Goal: Information Seeking & Learning: Learn about a topic

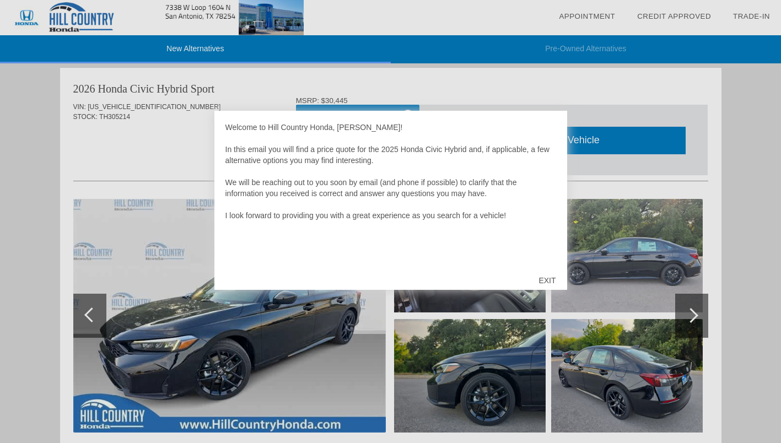
click at [548, 281] on div "EXIT" at bounding box center [546, 280] width 39 height 33
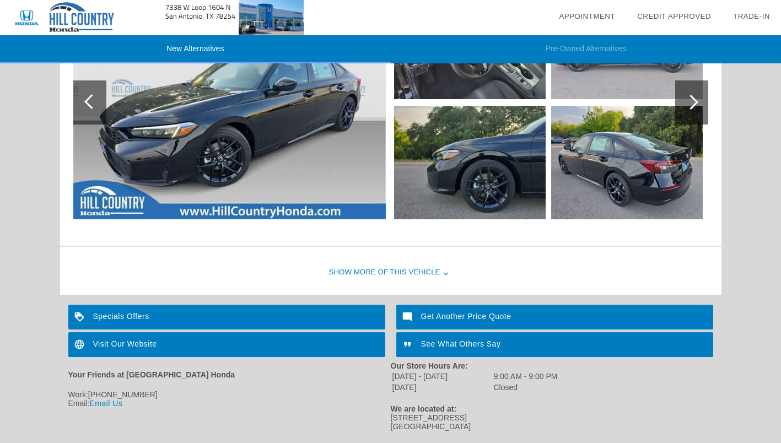
scroll to position [1323, 0]
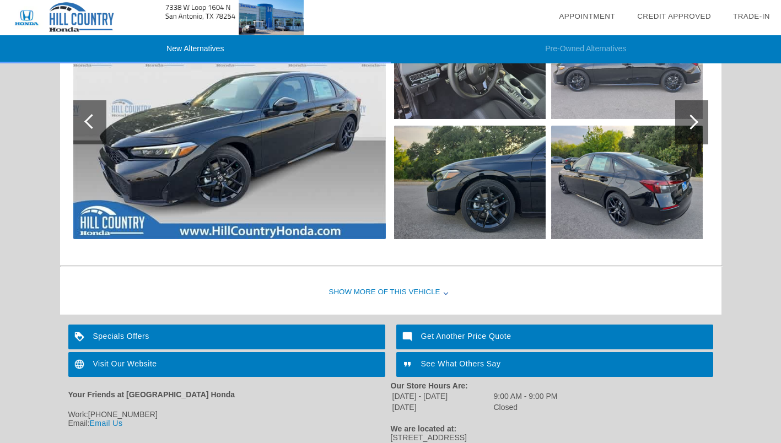
click at [443, 295] on div at bounding box center [445, 292] width 4 height 4
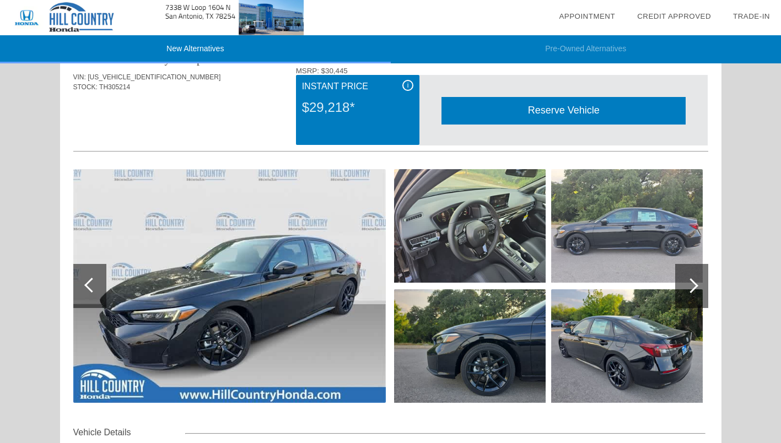
scroll to position [1157, 0]
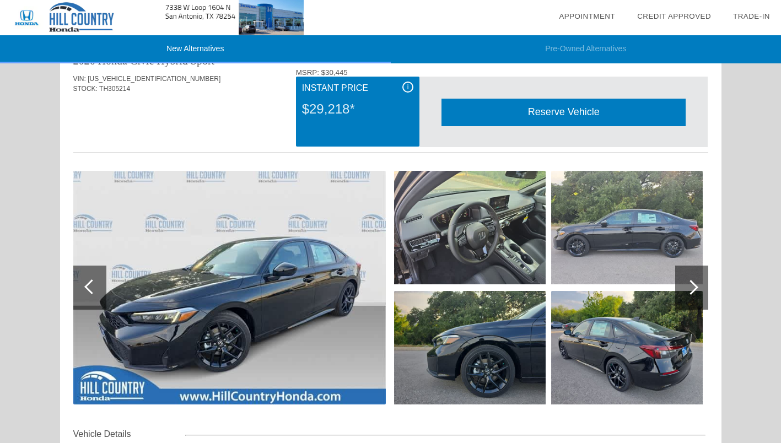
click at [315, 266] on img at bounding box center [229, 288] width 312 height 234
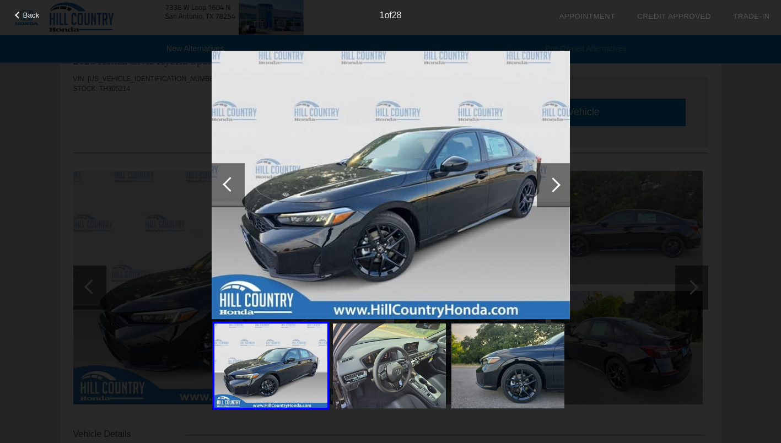
click at [555, 185] on div at bounding box center [552, 184] width 15 height 15
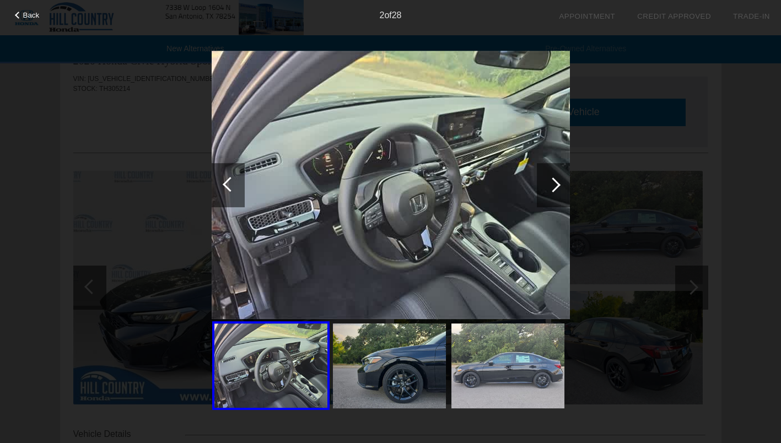
click at [555, 185] on div at bounding box center [552, 184] width 15 height 15
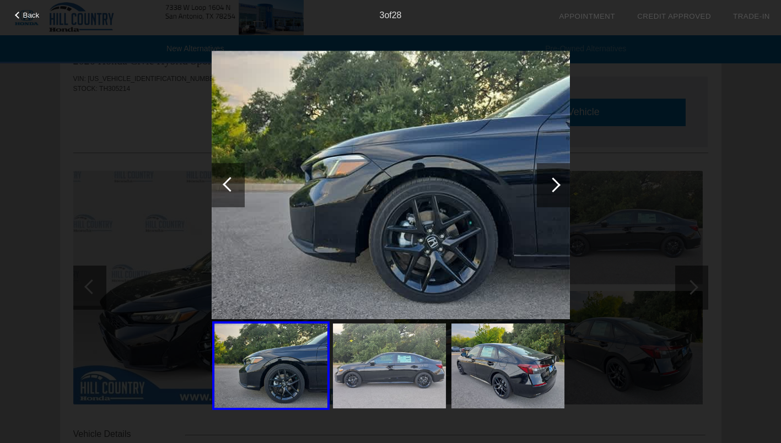
click at [555, 185] on div at bounding box center [552, 184] width 15 height 15
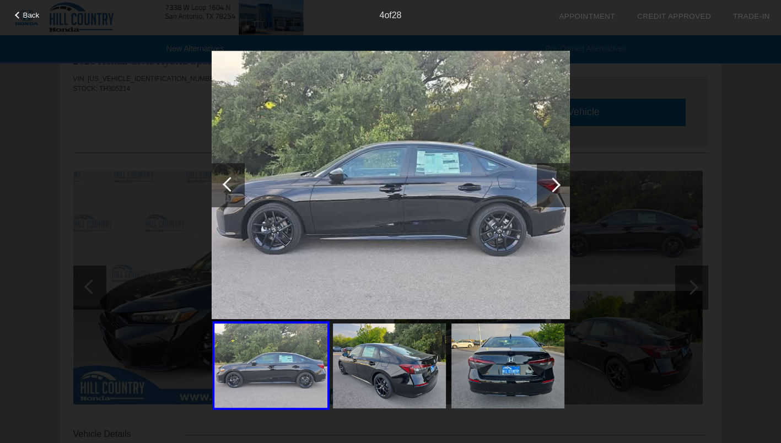
click at [555, 185] on div at bounding box center [552, 184] width 15 height 15
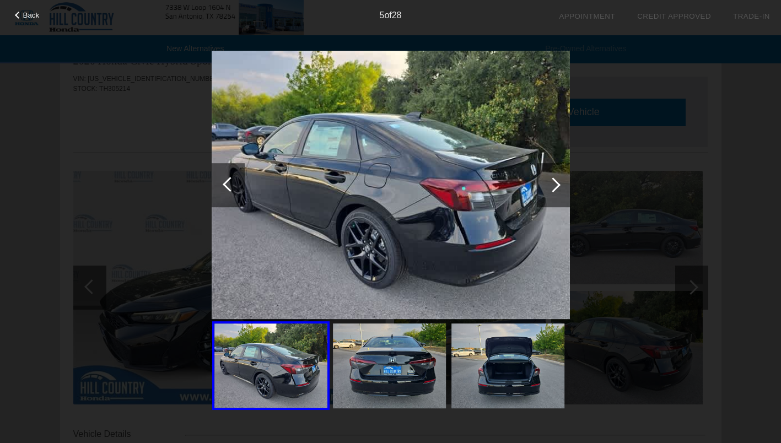
click at [555, 185] on div at bounding box center [552, 184] width 15 height 15
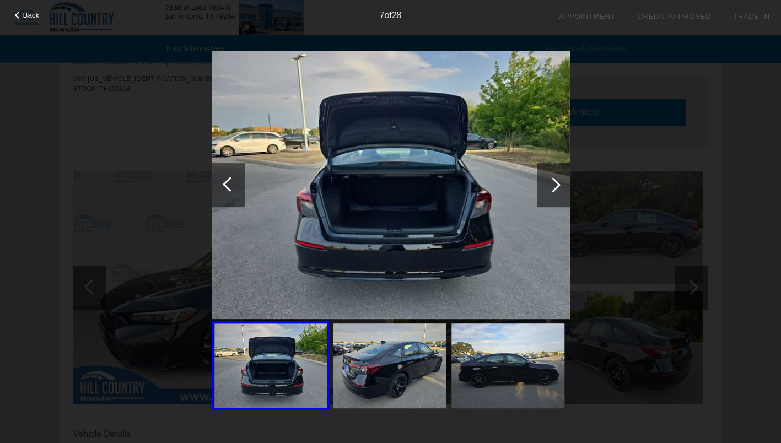
click at [555, 185] on div at bounding box center [552, 184] width 15 height 15
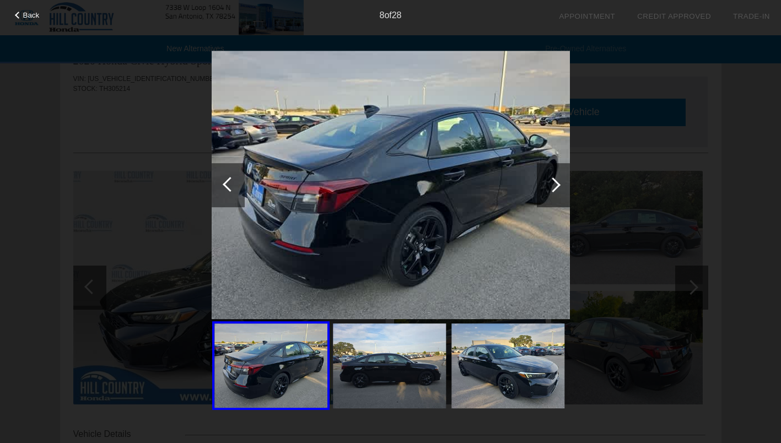
click at [555, 185] on div at bounding box center [552, 184] width 15 height 15
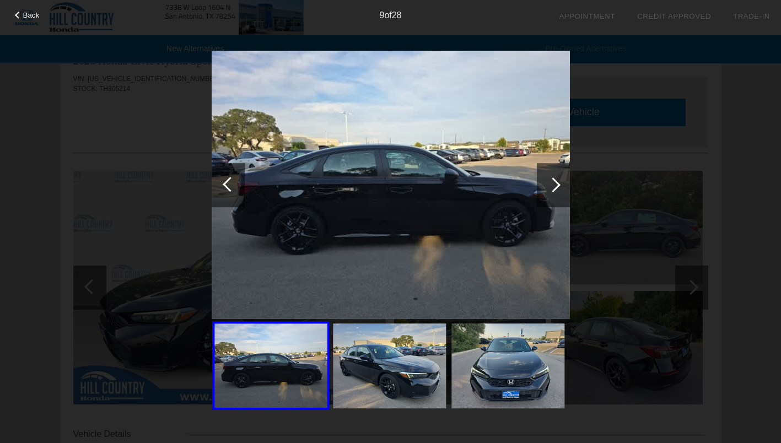
click at [555, 185] on div at bounding box center [552, 184] width 15 height 15
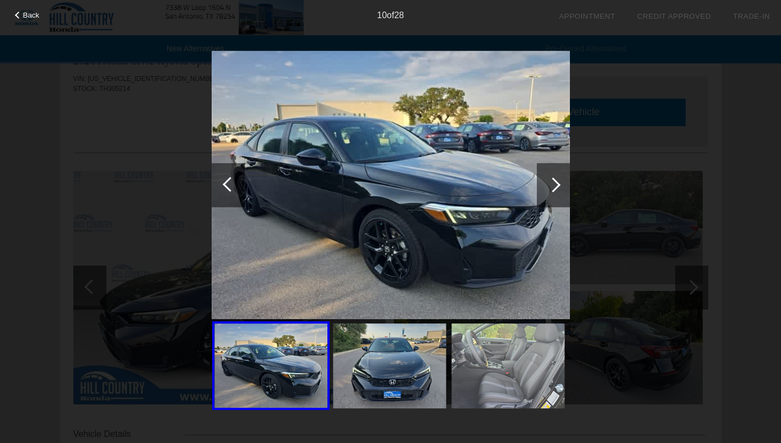
click at [555, 185] on div at bounding box center [552, 184] width 15 height 15
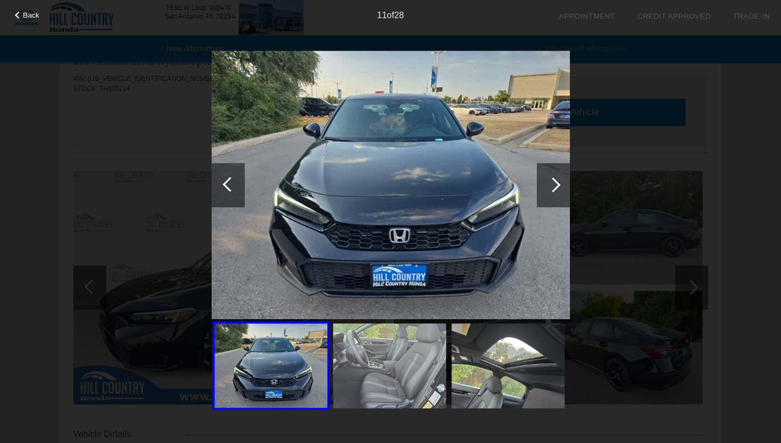
click at [555, 185] on div at bounding box center [552, 184] width 15 height 15
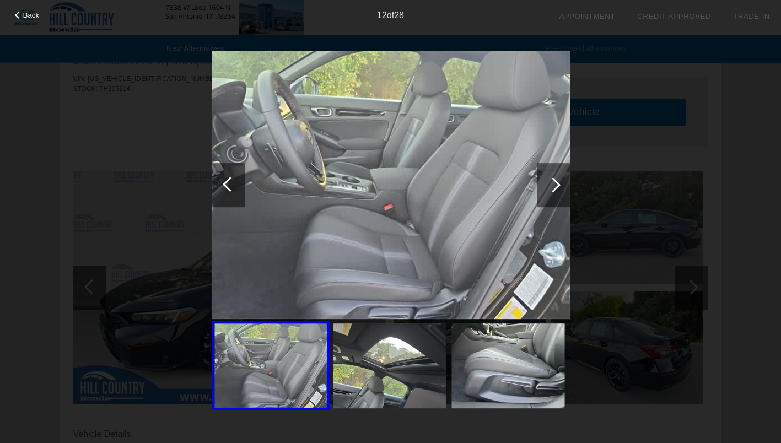
click at [555, 185] on div at bounding box center [552, 184] width 15 height 15
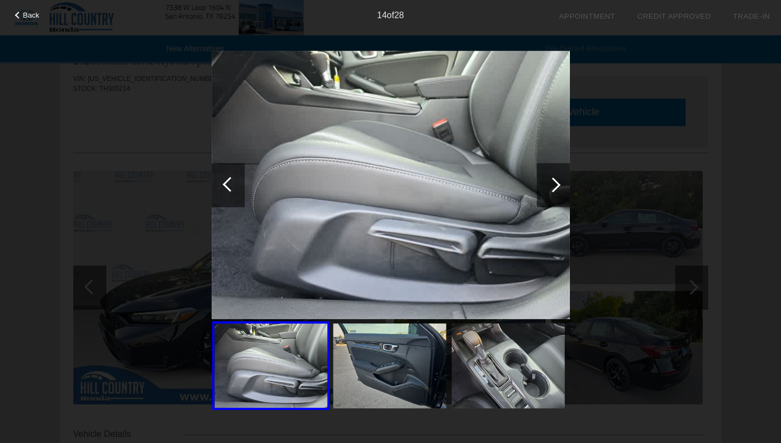
click at [555, 185] on div at bounding box center [552, 184] width 15 height 15
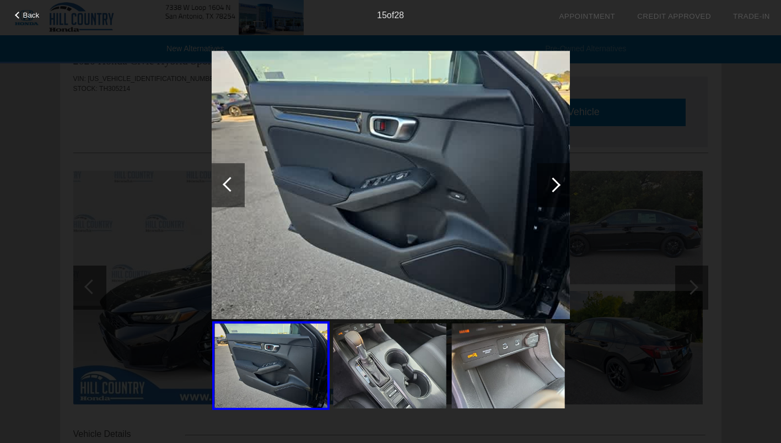
click at [555, 185] on div at bounding box center [552, 184] width 15 height 15
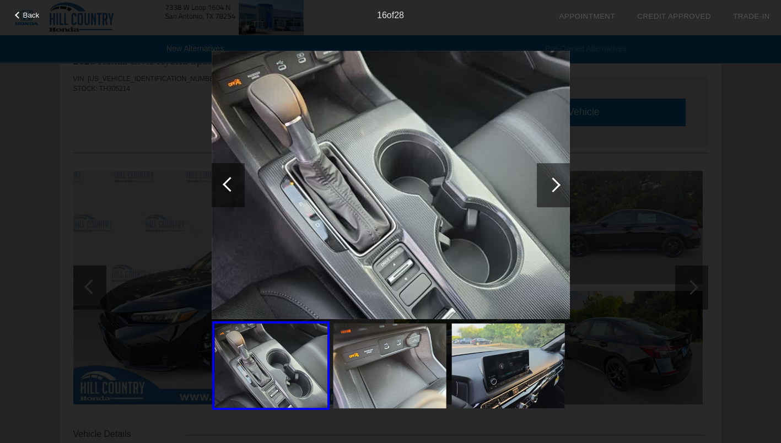
click at [555, 185] on div at bounding box center [552, 184] width 15 height 15
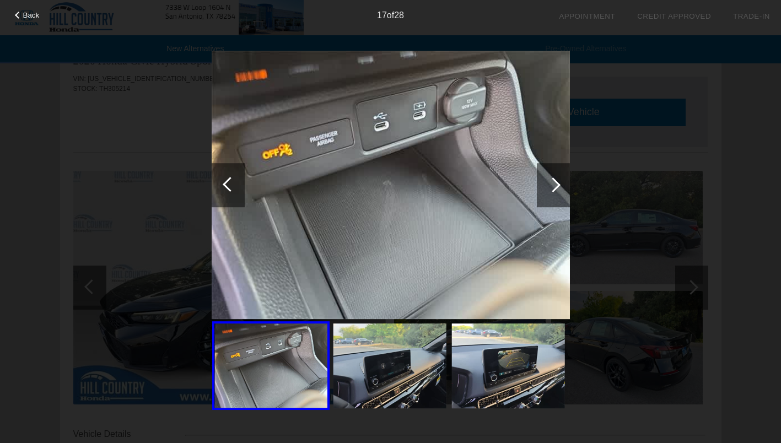
click at [555, 185] on div at bounding box center [552, 184] width 15 height 15
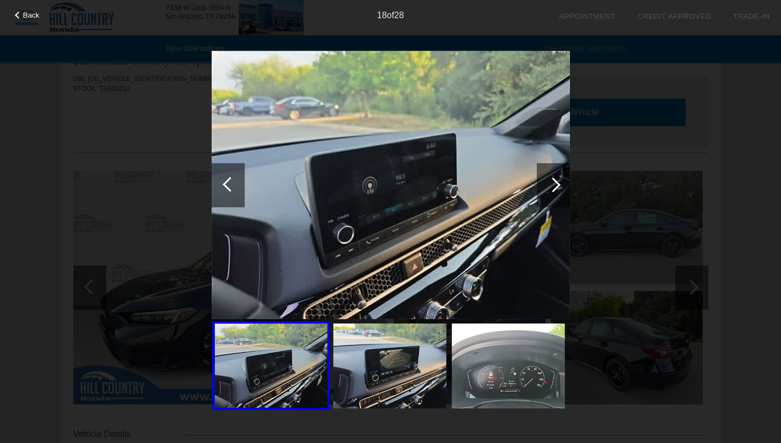
click at [555, 185] on div at bounding box center [552, 184] width 15 height 15
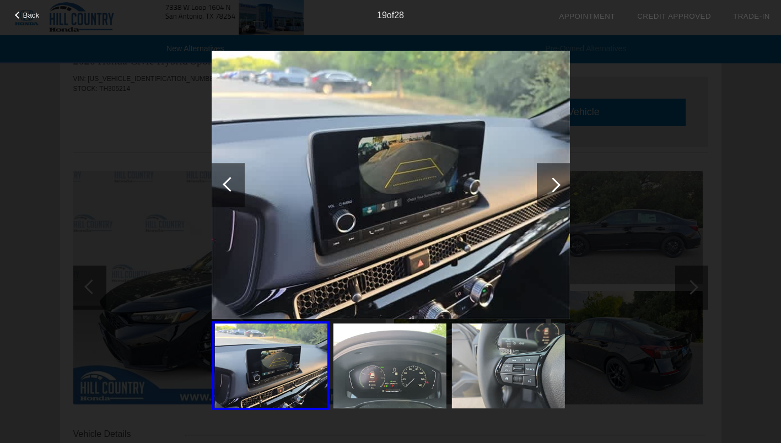
click at [223, 182] on div at bounding box center [228, 185] width 33 height 44
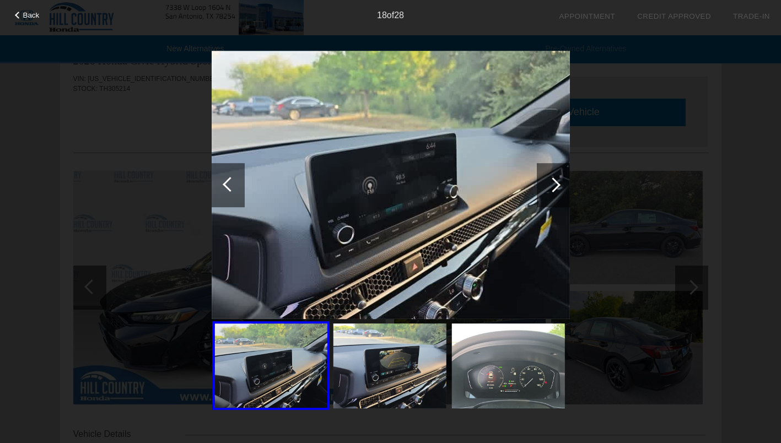
click at [552, 188] on div at bounding box center [552, 184] width 15 height 15
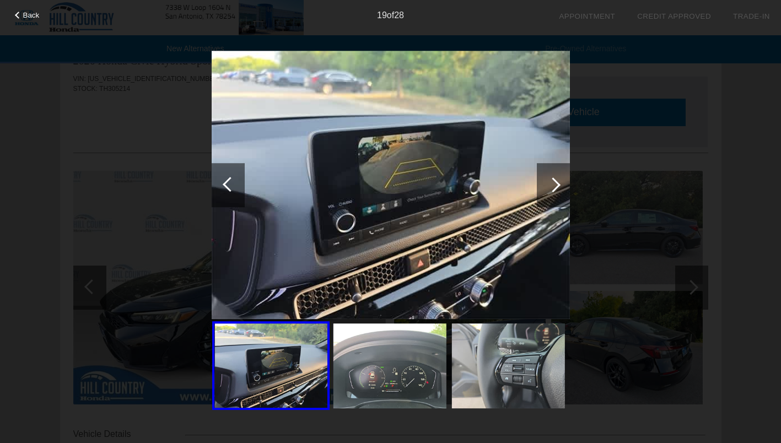
click at [552, 188] on div at bounding box center [552, 184] width 15 height 15
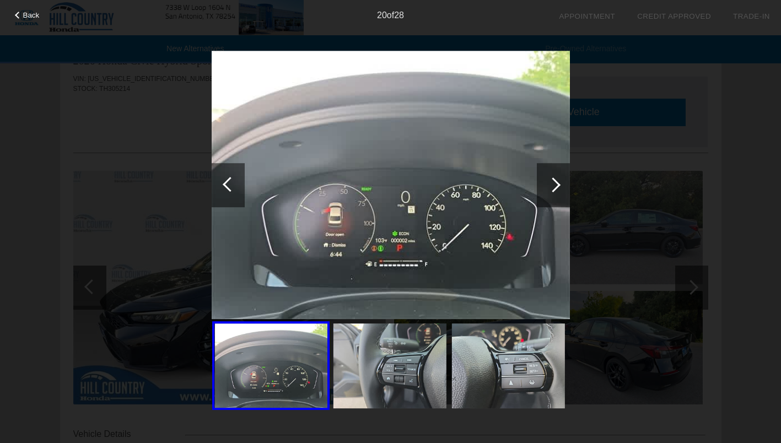
click at [552, 188] on div at bounding box center [552, 184] width 15 height 15
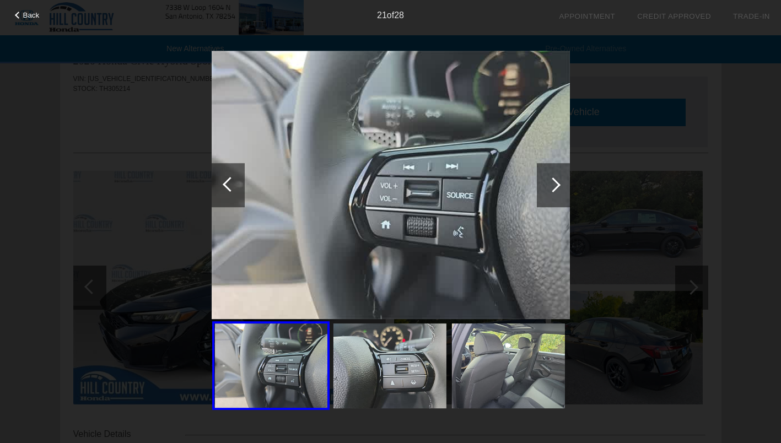
click at [552, 188] on div at bounding box center [552, 184] width 15 height 15
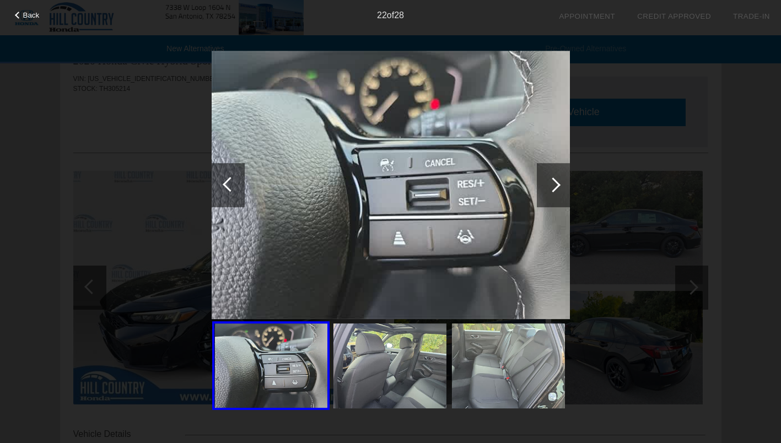
click at [552, 188] on div at bounding box center [552, 184] width 15 height 15
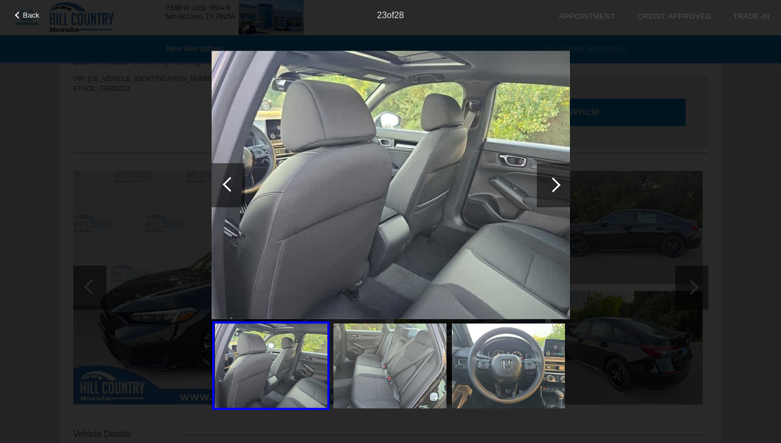
click at [552, 188] on div at bounding box center [552, 184] width 15 height 15
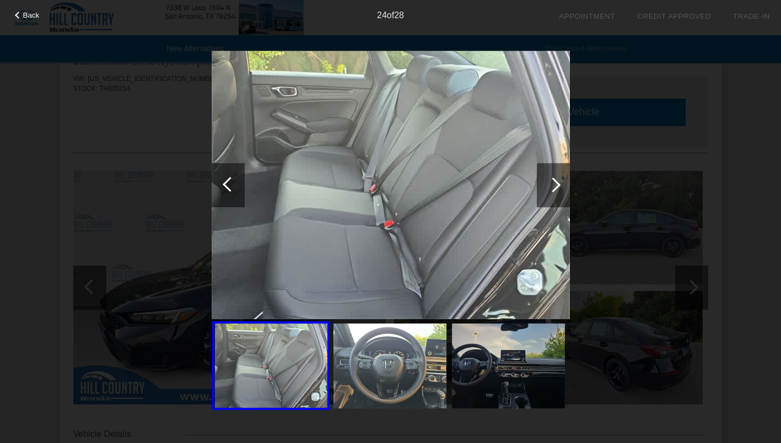
click at [552, 188] on div at bounding box center [552, 184] width 15 height 15
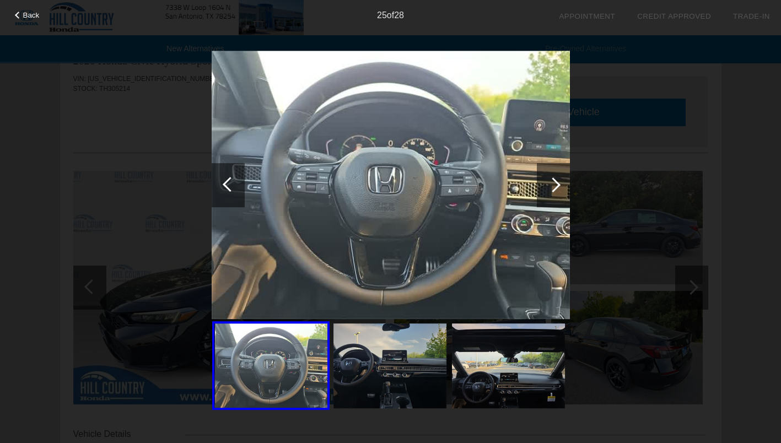
click at [552, 188] on div at bounding box center [552, 184] width 15 height 15
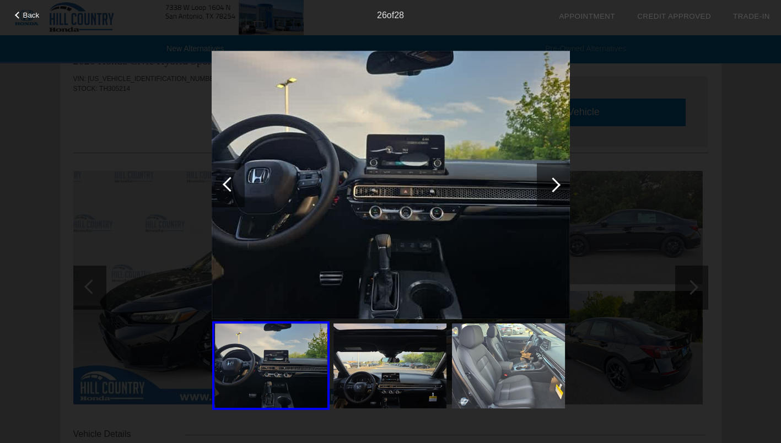
click at [552, 188] on div at bounding box center [552, 184] width 15 height 15
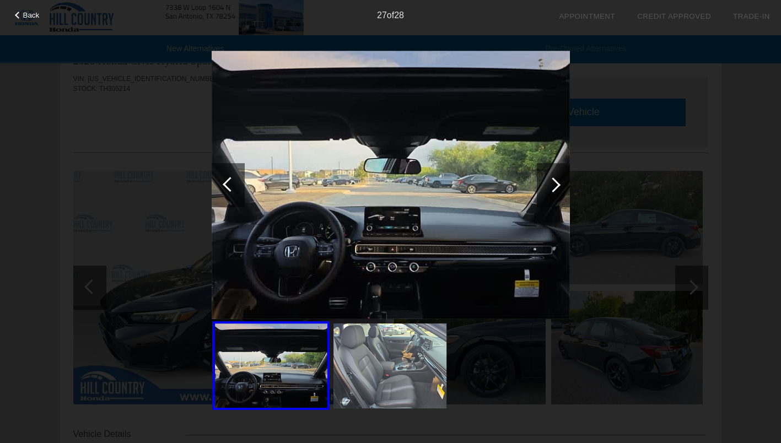
click at [552, 188] on div at bounding box center [552, 184] width 15 height 15
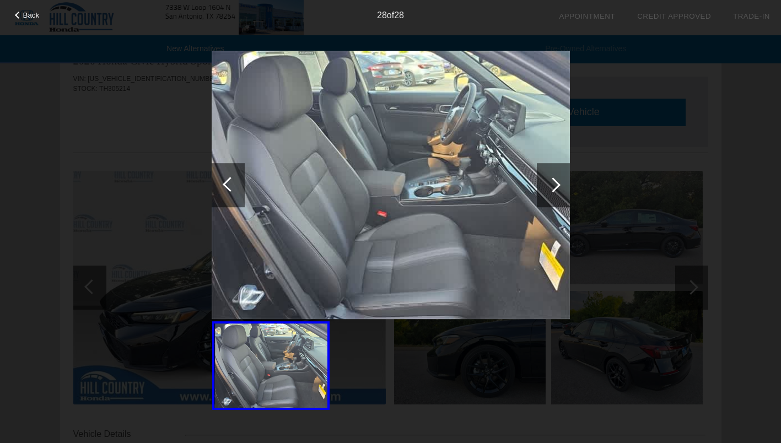
click at [552, 188] on div at bounding box center [552, 184] width 15 height 15
click at [31, 14] on span "Back" at bounding box center [31, 15] width 17 height 8
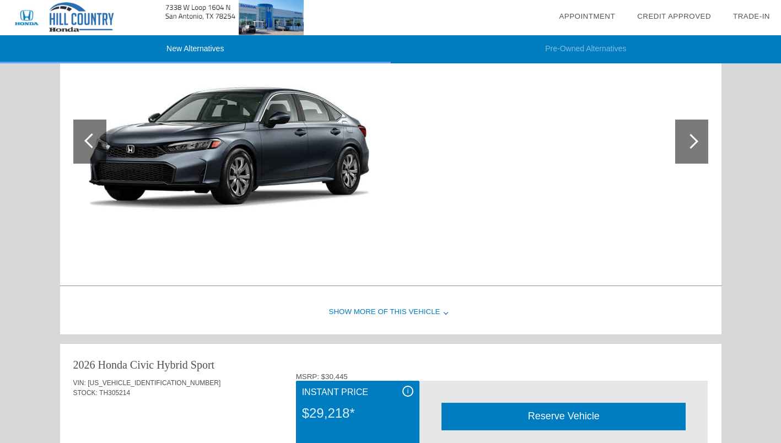
scroll to position [831, 0]
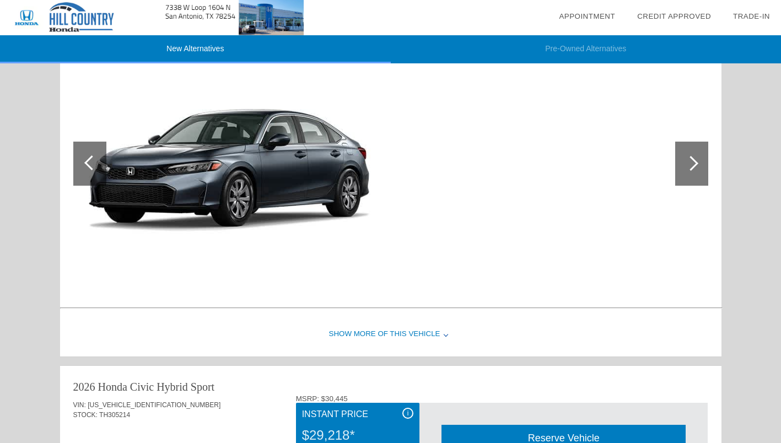
click at [439, 334] on div "Show More of this Vehicle" at bounding box center [390, 334] width 661 height 44
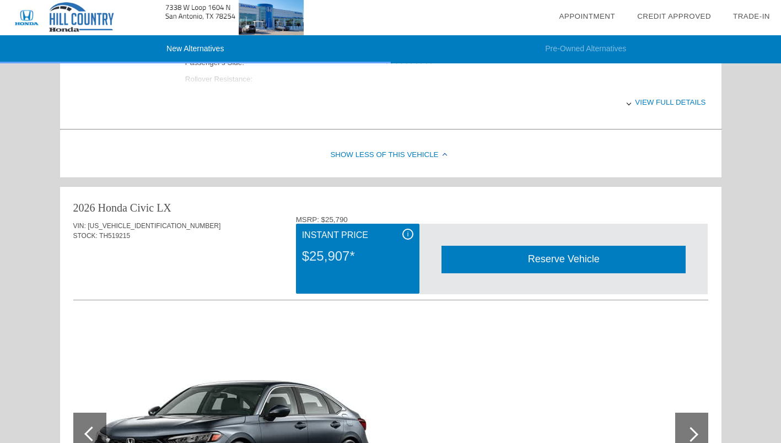
scroll to position [556, 0]
